Goal: Information Seeking & Learning: Learn about a topic

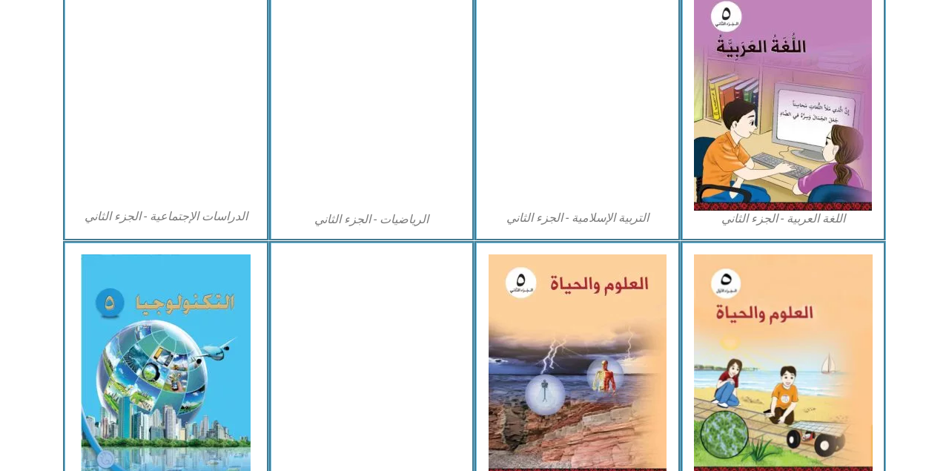
scroll to position [785, 0]
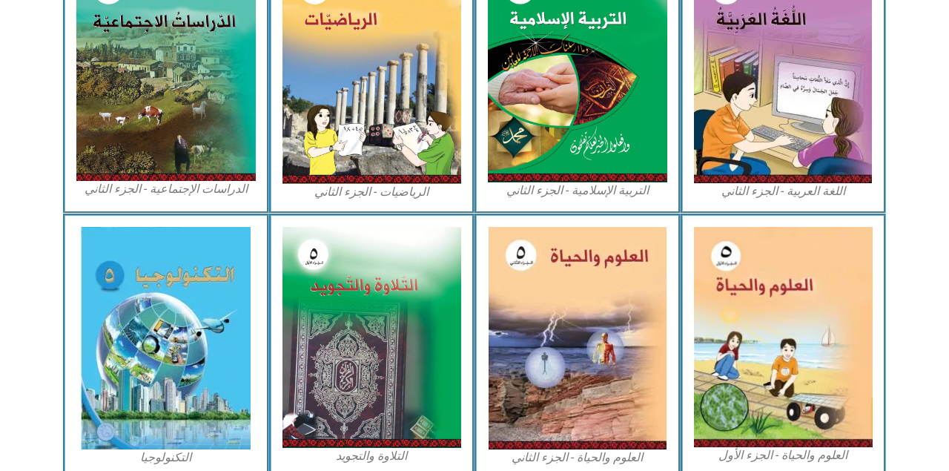
click at [791, 325] on img at bounding box center [783, 337] width 179 height 220
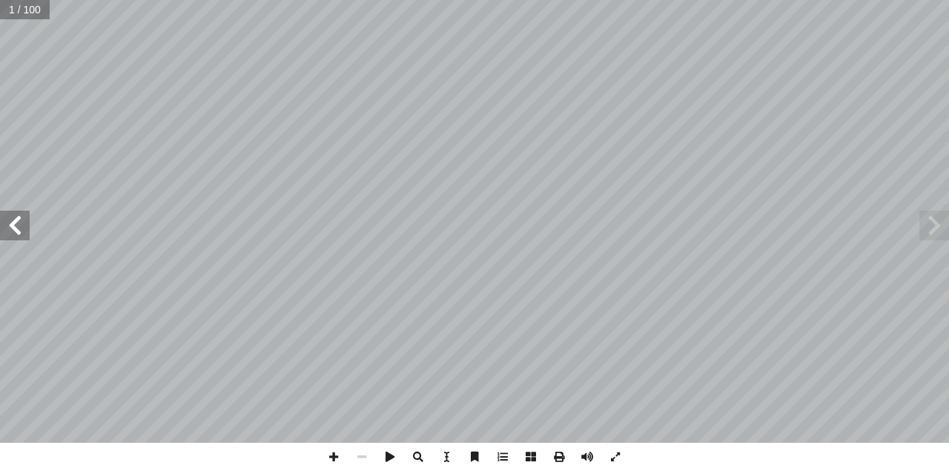
click at [22, 222] on span at bounding box center [15, 225] width 30 height 30
click at [17, 226] on span at bounding box center [15, 225] width 30 height 30
click at [16, 222] on span at bounding box center [15, 225] width 30 height 30
click at [17, 225] on span at bounding box center [15, 225] width 30 height 30
click at [19, 234] on span at bounding box center [15, 225] width 30 height 30
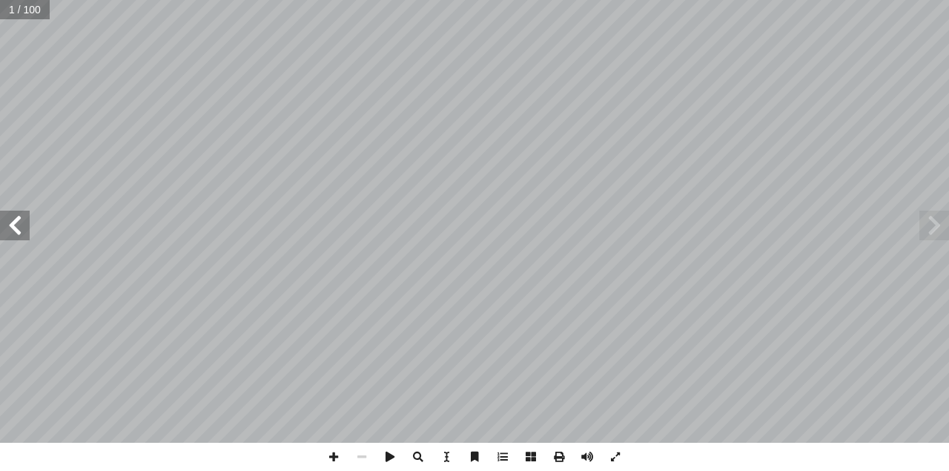
click at [17, 236] on span at bounding box center [15, 225] width 30 height 30
click at [14, 237] on span at bounding box center [15, 225] width 30 height 30
click at [21, 230] on span at bounding box center [15, 225] width 30 height 30
click at [16, 230] on span at bounding box center [15, 225] width 30 height 30
click at [16, 235] on span at bounding box center [15, 225] width 30 height 30
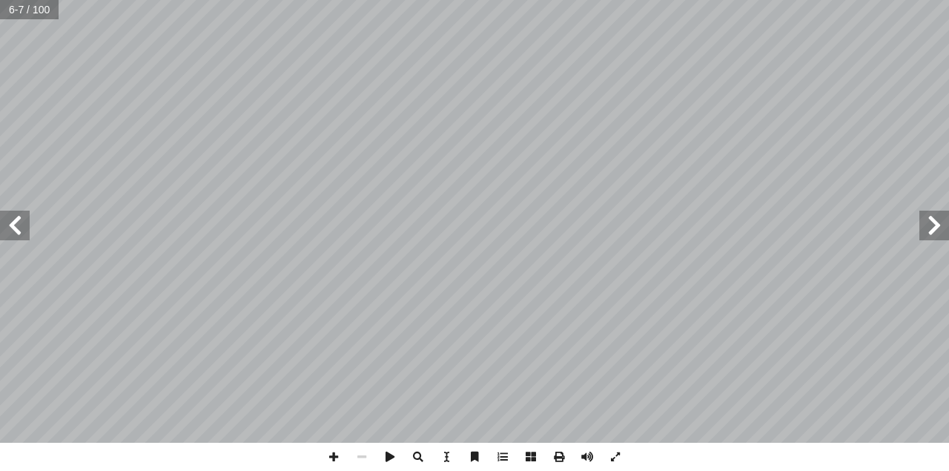
click at [15, 230] on span at bounding box center [15, 225] width 30 height 30
click at [17, 226] on span at bounding box center [15, 225] width 30 height 30
click at [17, 227] on span at bounding box center [15, 225] width 30 height 30
click at [16, 222] on span at bounding box center [15, 225] width 30 height 30
click at [16, 224] on span at bounding box center [15, 225] width 30 height 30
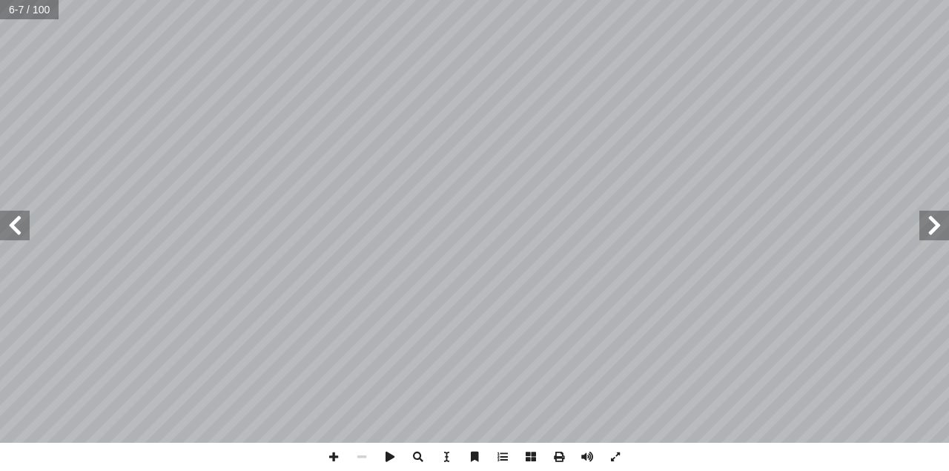
click at [19, 223] on span at bounding box center [15, 225] width 30 height 30
click at [14, 227] on span at bounding box center [15, 225] width 30 height 30
click at [13, 234] on span at bounding box center [15, 225] width 30 height 30
click at [13, 233] on span at bounding box center [15, 225] width 30 height 30
click at [16, 233] on span at bounding box center [15, 225] width 30 height 30
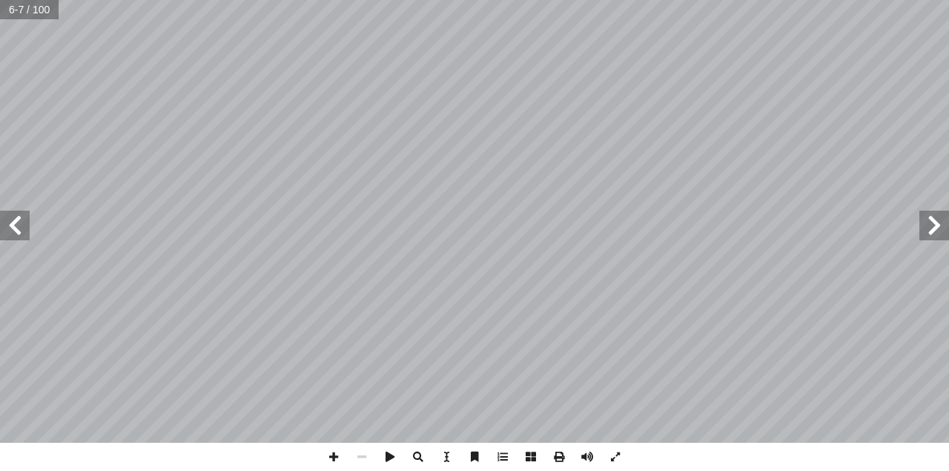
click at [21, 224] on span at bounding box center [15, 225] width 30 height 30
click at [19, 233] on span at bounding box center [15, 225] width 30 height 30
click at [20, 233] on span at bounding box center [15, 225] width 30 height 30
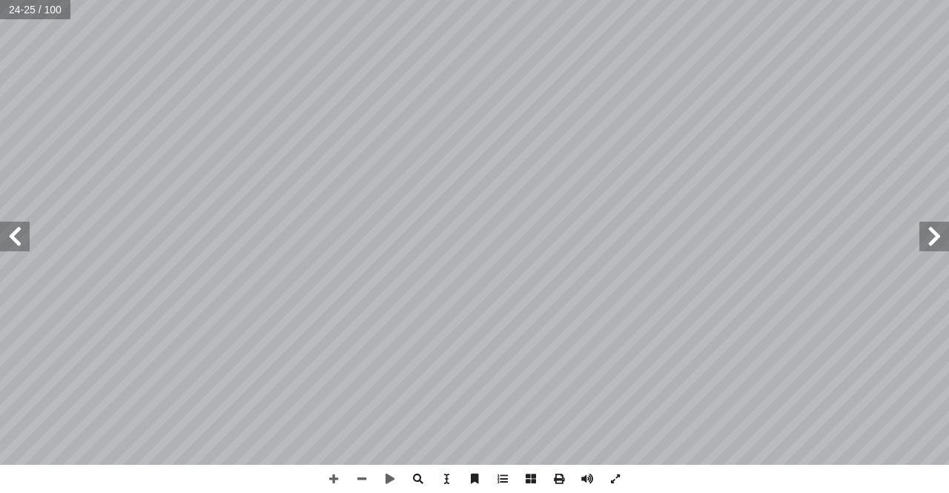
click at [21, 238] on span at bounding box center [15, 237] width 30 height 30
click at [1, 236] on span at bounding box center [15, 237] width 30 height 30
click at [937, 239] on span at bounding box center [934, 237] width 30 height 30
